Goal: Task Accomplishment & Management: Use online tool/utility

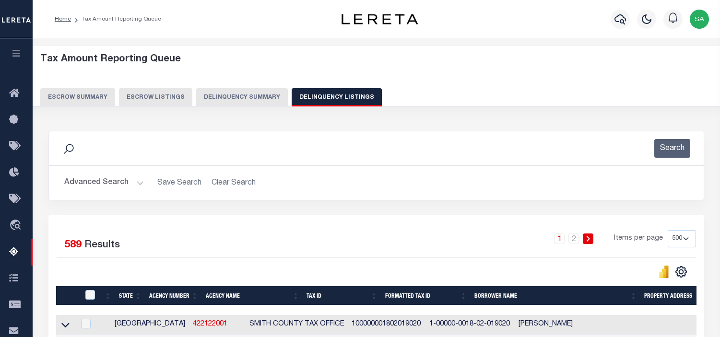
select select "500"
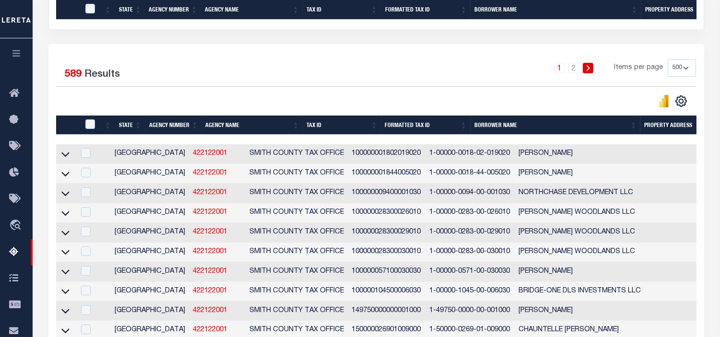
scroll to position [6572, 0]
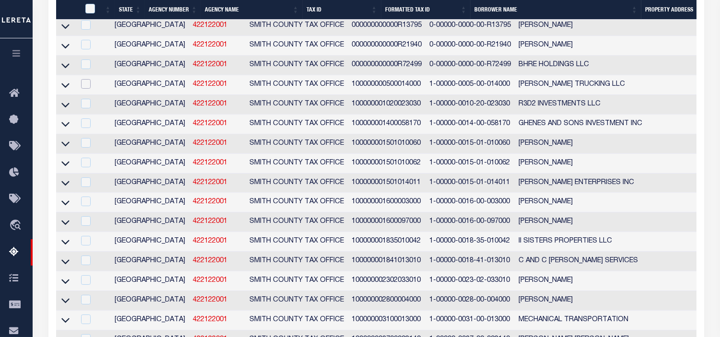
drag, startPoint x: 89, startPoint y: 166, endPoint x: 109, endPoint y: 166, distance: 19.7
click at [89, 89] on input "checkbox" at bounding box center [86, 84] width 10 height 10
checkbox input "true"
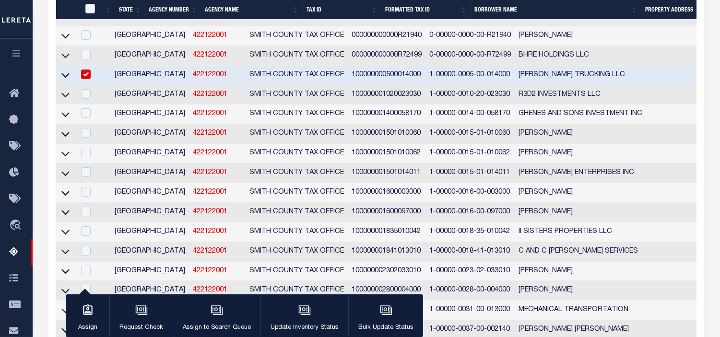
scroll to position [6531, 0]
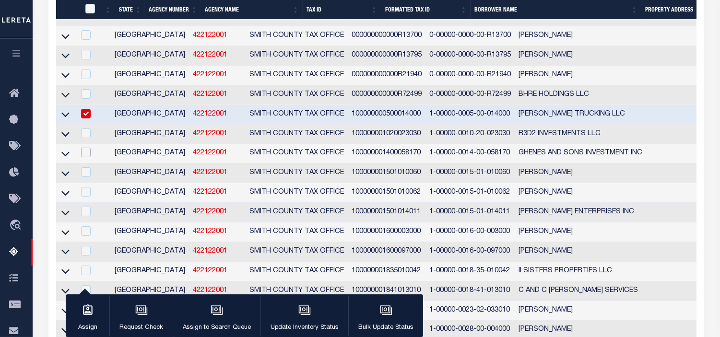
click at [85, 157] on input "checkbox" at bounding box center [86, 153] width 10 height 10
checkbox input "true"
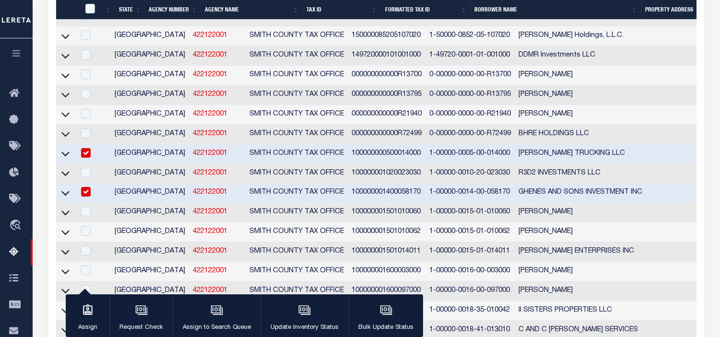
scroll to position [6680, 0]
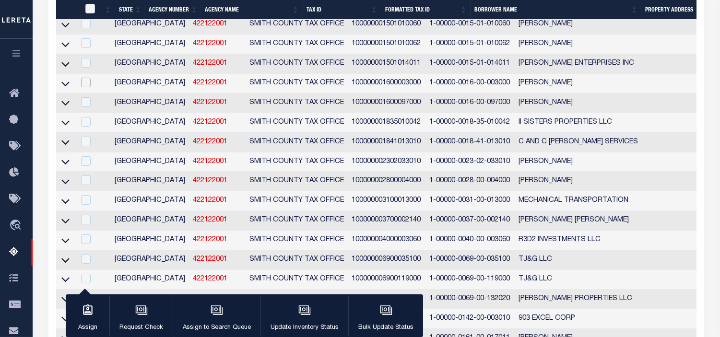
click at [86, 87] on input "checkbox" at bounding box center [86, 83] width 10 height 10
checkbox input "true"
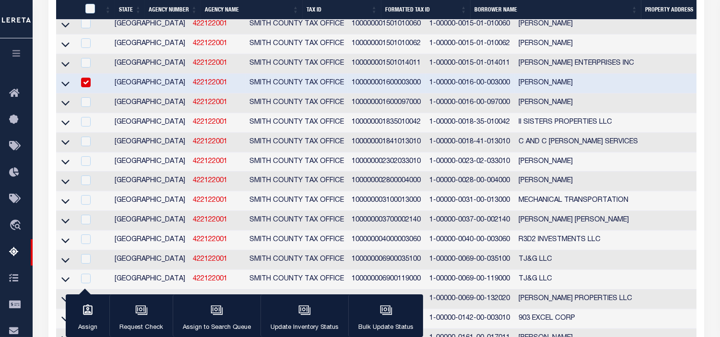
scroll to position [6640, 0]
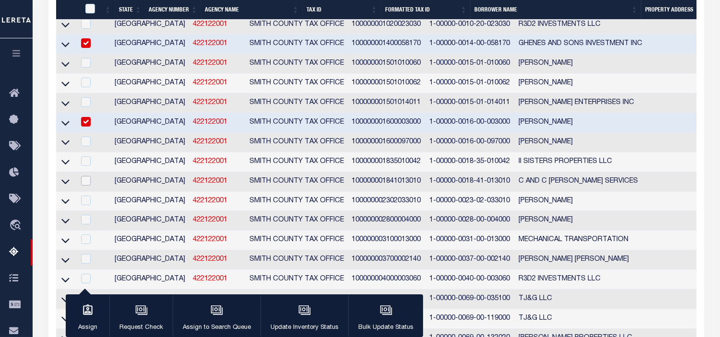
click at [86, 186] on input "checkbox" at bounding box center [86, 181] width 10 height 10
checkbox input "true"
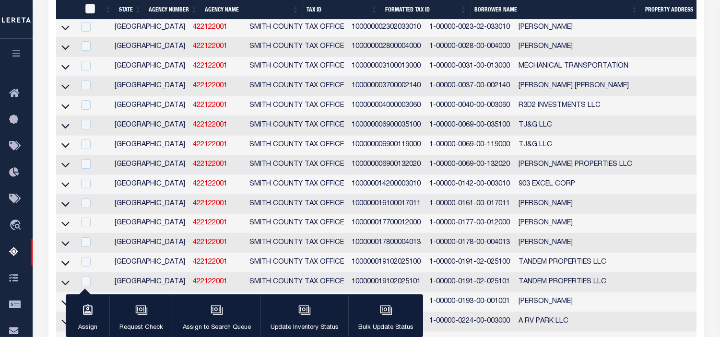
scroll to position [6867, 0]
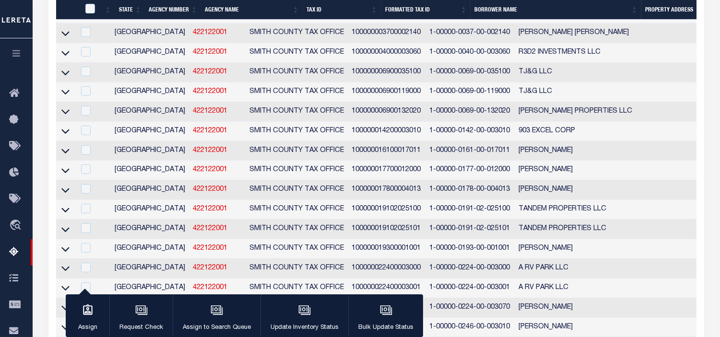
checkbox input "true"
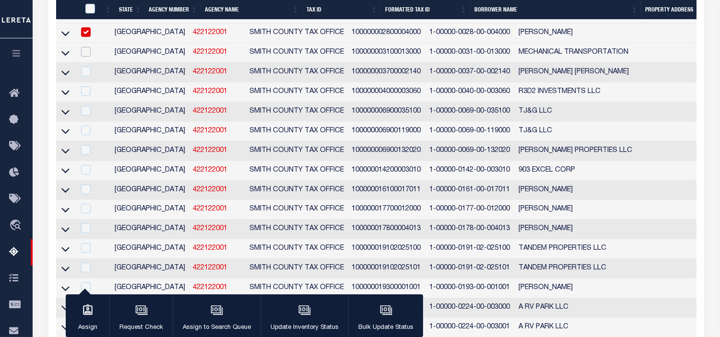
click at [84, 57] on input "checkbox" at bounding box center [86, 52] width 10 height 10
checkbox input "true"
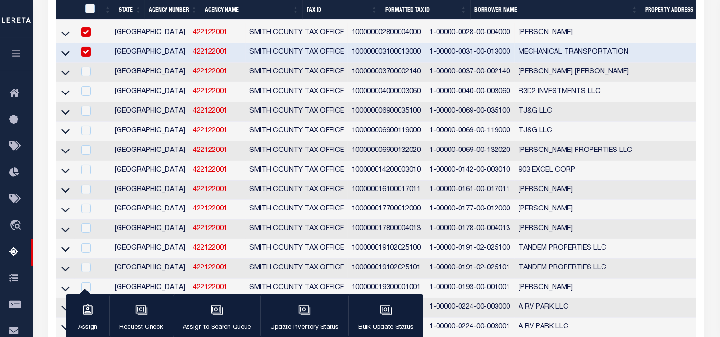
scroll to position [6789, 0]
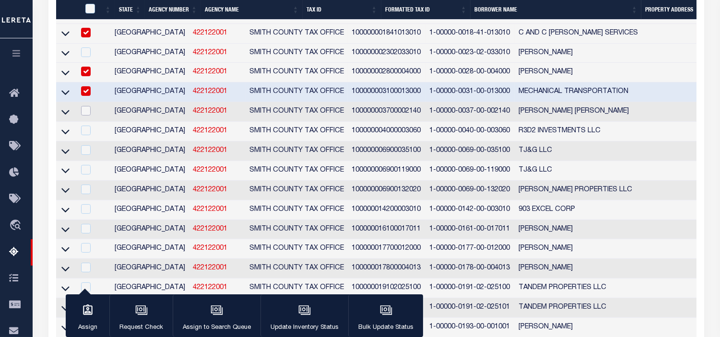
click at [88, 116] on input "checkbox" at bounding box center [86, 111] width 10 height 10
checkbox input "true"
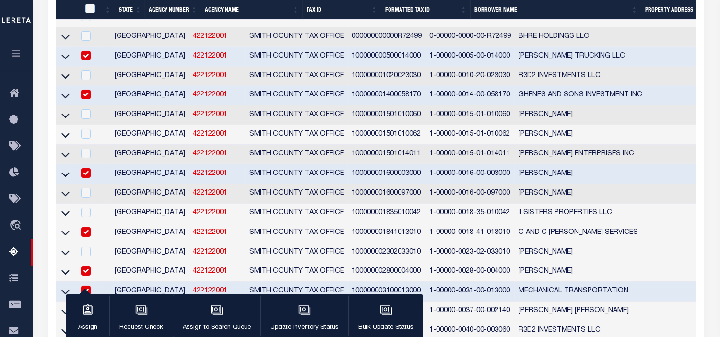
scroll to position [6898, 0]
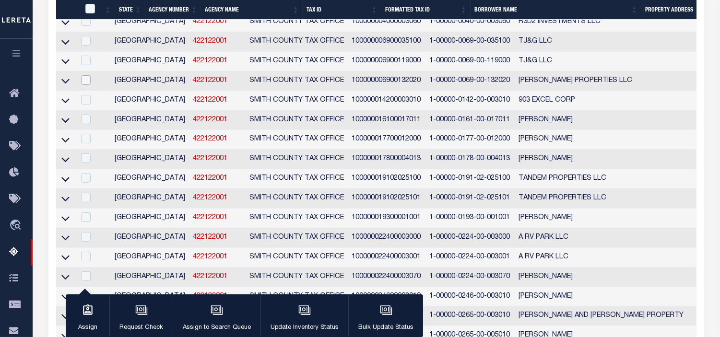
click at [87, 85] on input "checkbox" at bounding box center [86, 80] width 10 height 10
checkbox input "true"
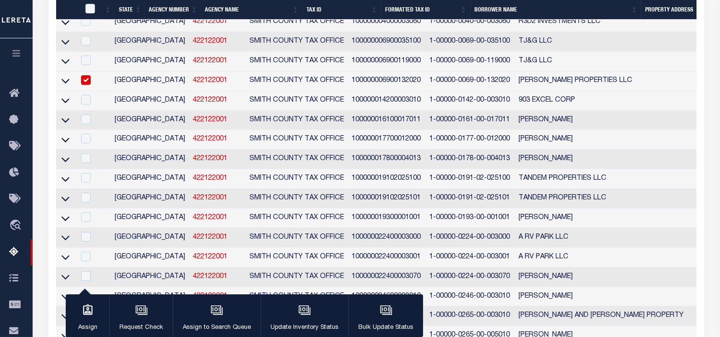
scroll to position [6860, 0]
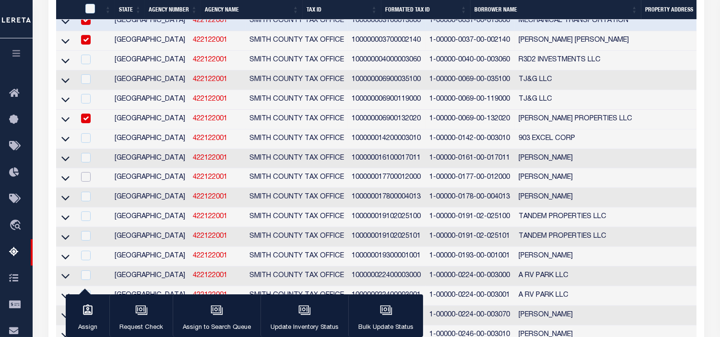
click at [87, 182] on input "checkbox" at bounding box center [86, 177] width 10 height 10
checkbox input "true"
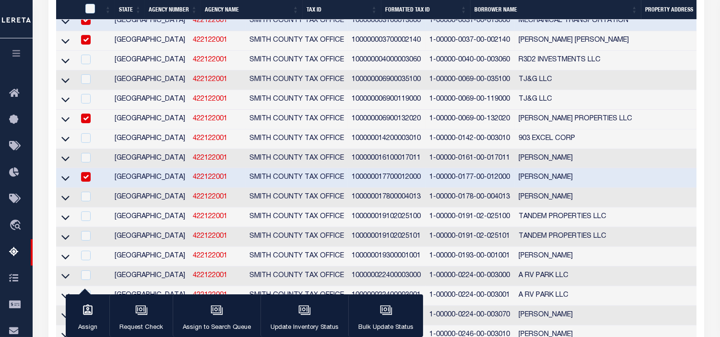
scroll to position [6873, 0]
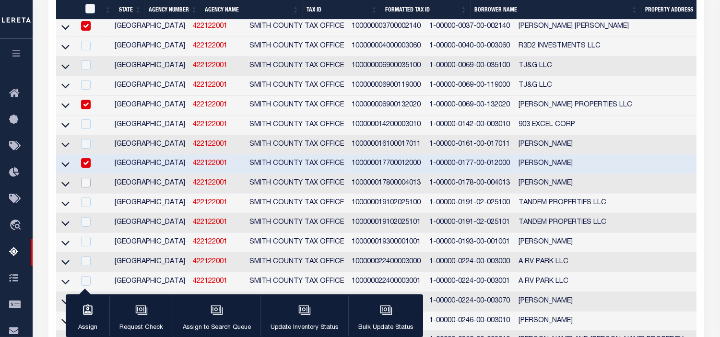
click at [83, 187] on input "checkbox" at bounding box center [86, 183] width 10 height 10
checkbox input "true"
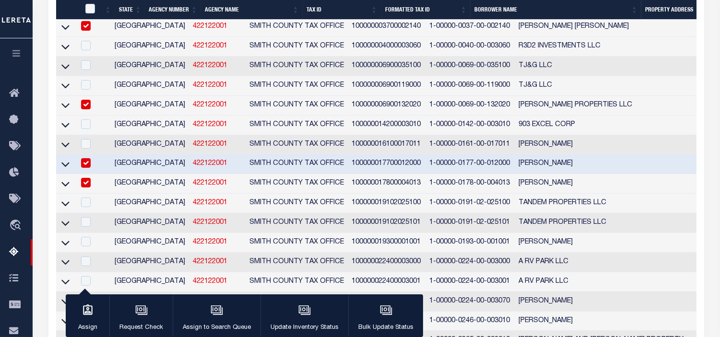
scroll to position [6994, 0]
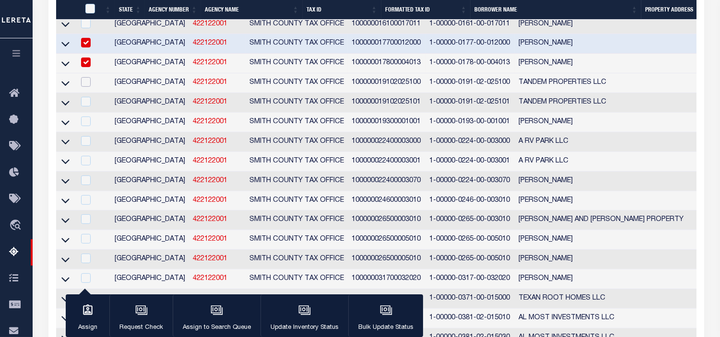
click at [88, 87] on input "checkbox" at bounding box center [86, 82] width 10 height 10
checkbox input "true"
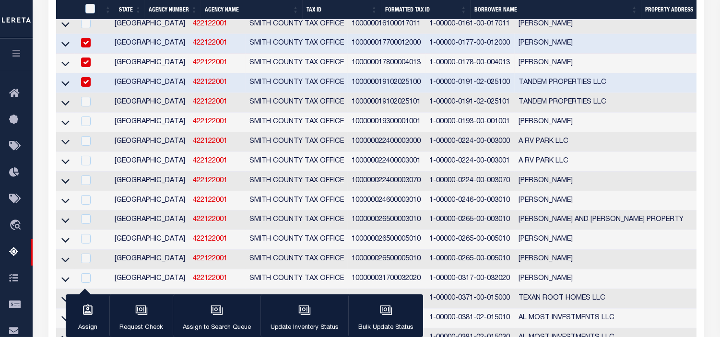
scroll to position [6954, 0]
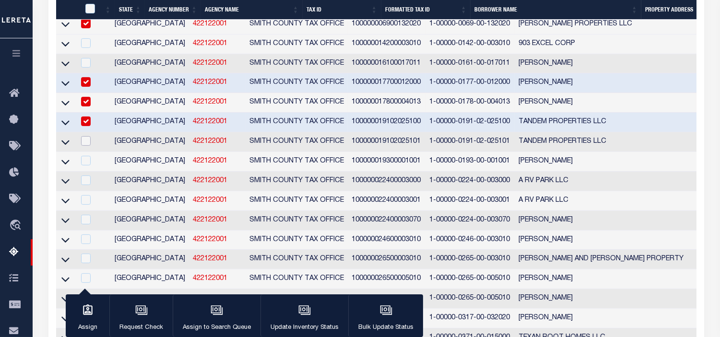
click at [85, 146] on input "checkbox" at bounding box center [86, 141] width 10 height 10
checkbox input "true"
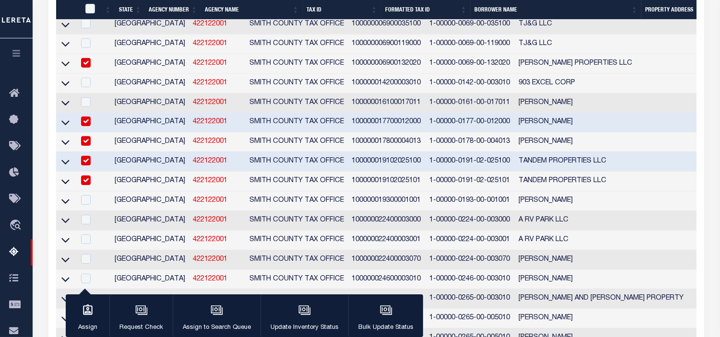
scroll to position [6968, 0]
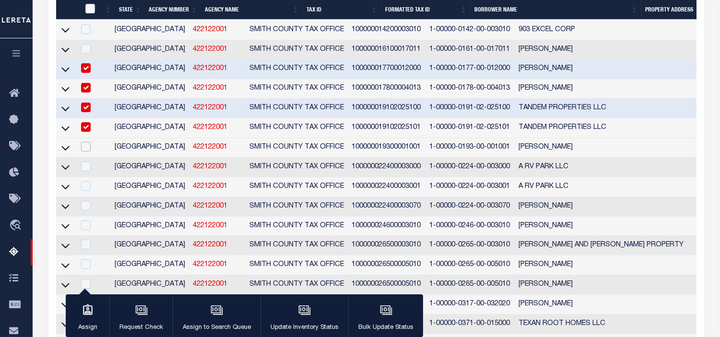
click at [83, 151] on input "checkbox" at bounding box center [86, 147] width 10 height 10
checkbox input "true"
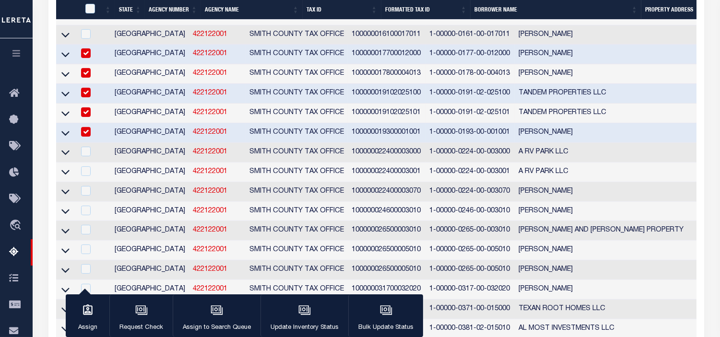
scroll to position [7036, 0]
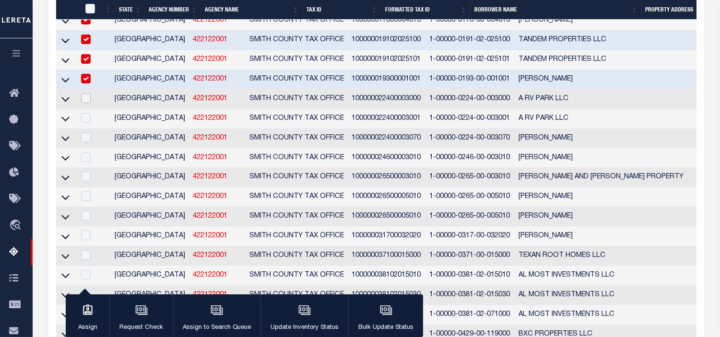
click at [85, 103] on input "checkbox" at bounding box center [86, 98] width 10 height 10
checkbox input "true"
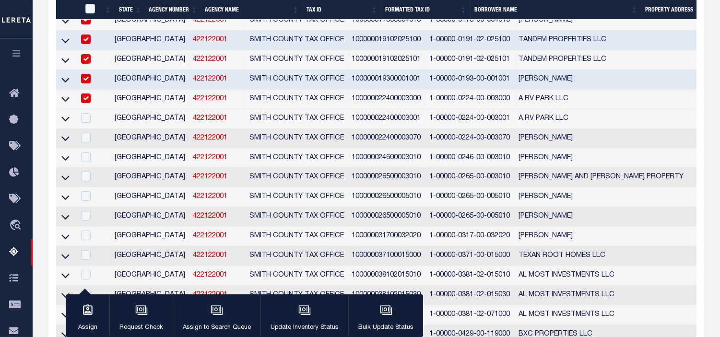
scroll to position [6997, 0]
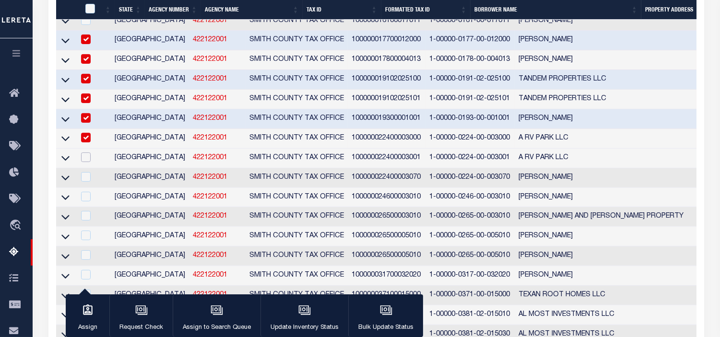
click at [85, 162] on input "checkbox" at bounding box center [86, 157] width 10 height 10
checkbox input "true"
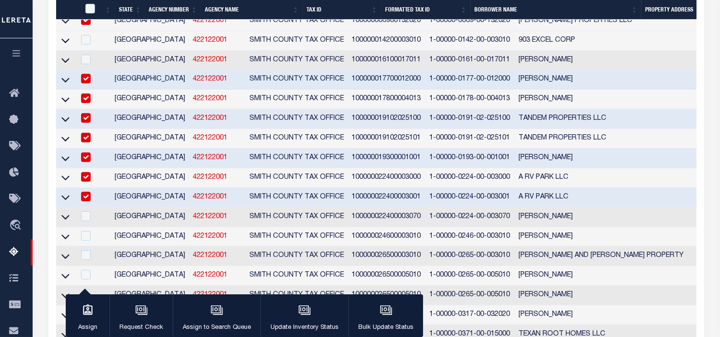
scroll to position [7064, 0]
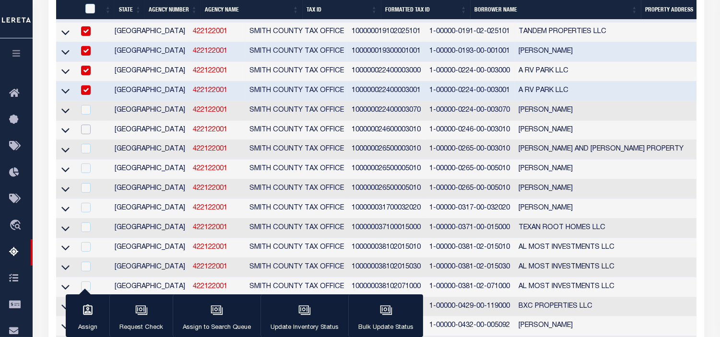
click at [83, 134] on input "checkbox" at bounding box center [86, 130] width 10 height 10
checkbox input "true"
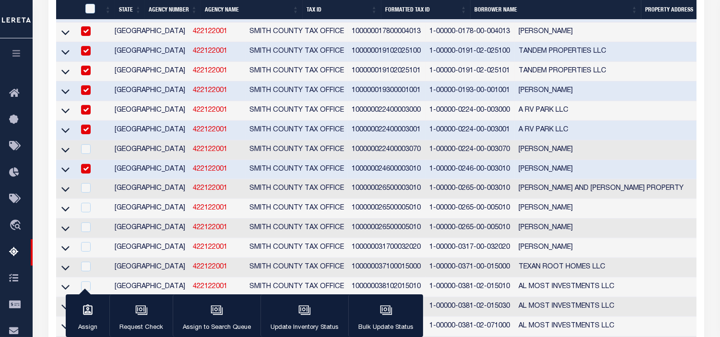
scroll to position [7131, 0]
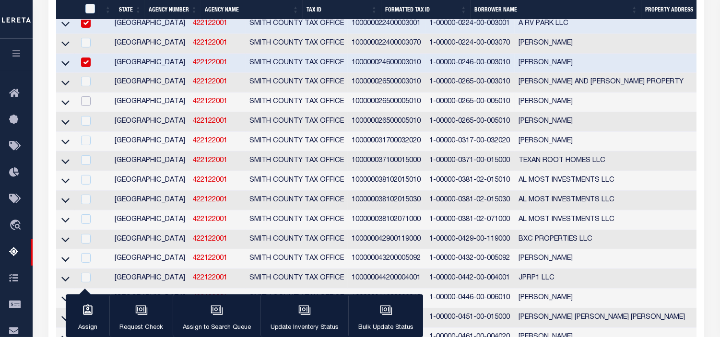
click at [83, 106] on input "checkbox" at bounding box center [86, 101] width 10 height 10
checkbox input "true"
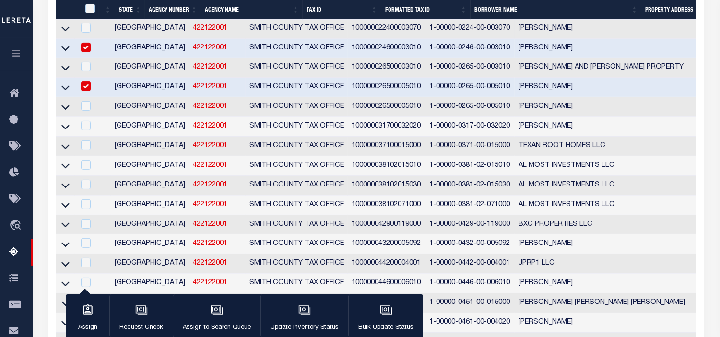
scroll to position [7199, 0]
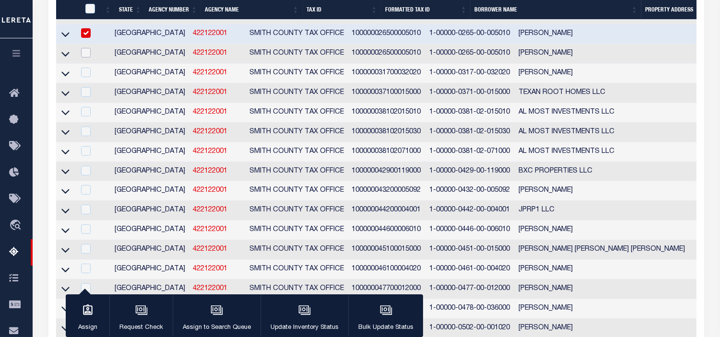
click at [88, 58] on input "checkbox" at bounding box center [86, 53] width 10 height 10
checkbox input "true"
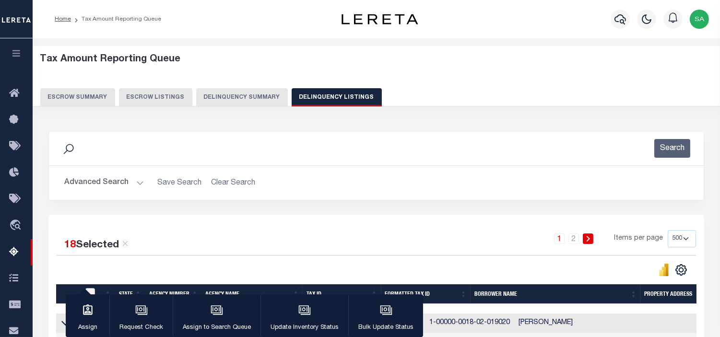
scroll to position [106, 0]
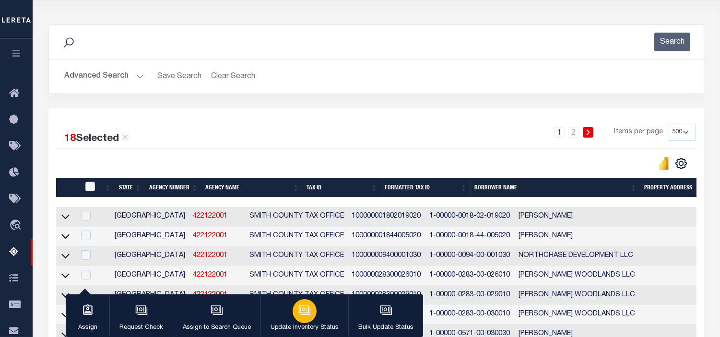
click at [300, 312] on icon "button" at bounding box center [304, 310] width 12 height 12
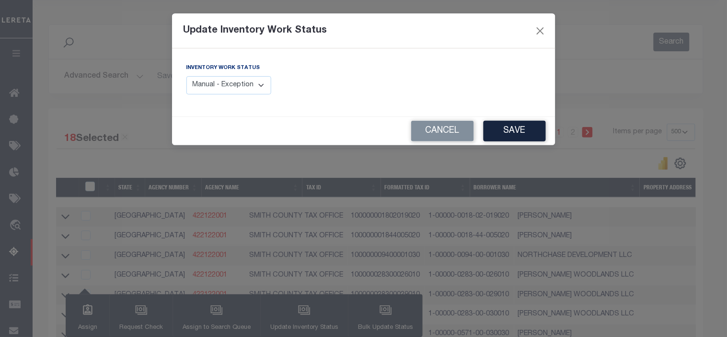
click at [256, 87] on select "Manual - Exception Pended - Awaiting Search Late Add Exception Completed" at bounding box center [228, 85] width 85 height 19
select select "4"
click at [186, 76] on select "Manual - Exception Pended - Awaiting Search Late Add Exception Completed" at bounding box center [228, 85] width 85 height 19
click at [521, 127] on button "Save" at bounding box center [515, 131] width 62 height 21
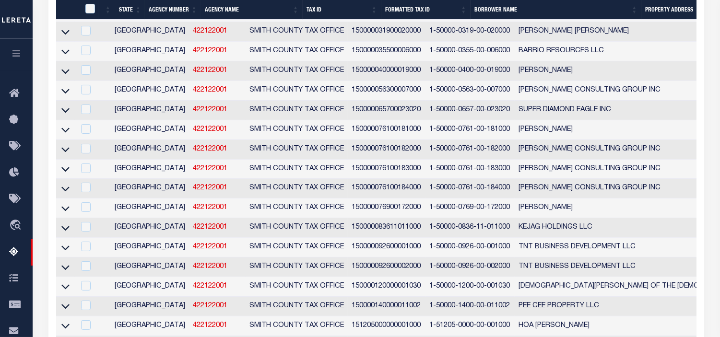
scroll to position [319, 0]
